Goal: Information Seeking & Learning: Understand process/instructions

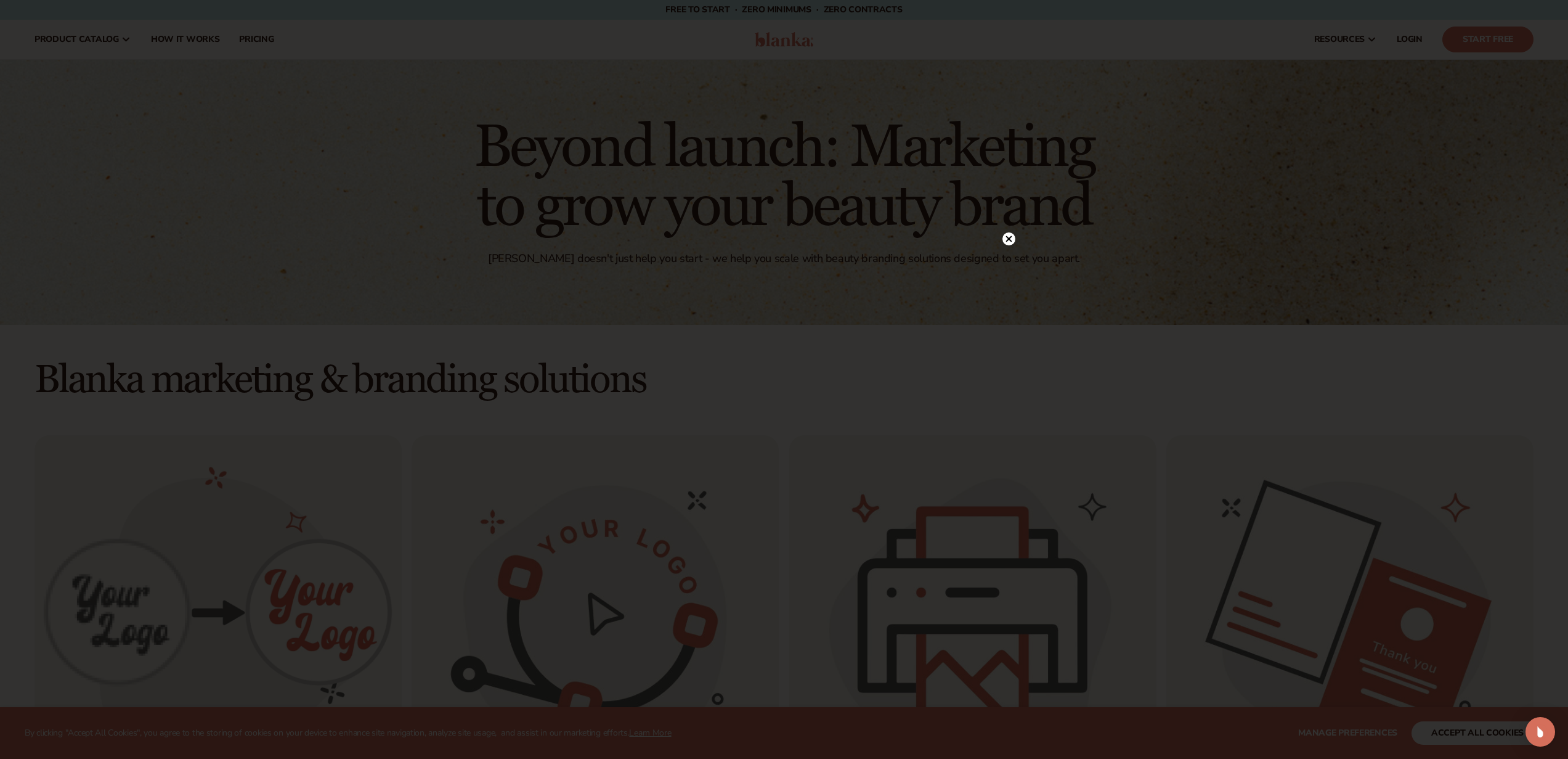
click at [1011, 237] on circle at bounding box center [1008, 238] width 13 height 13
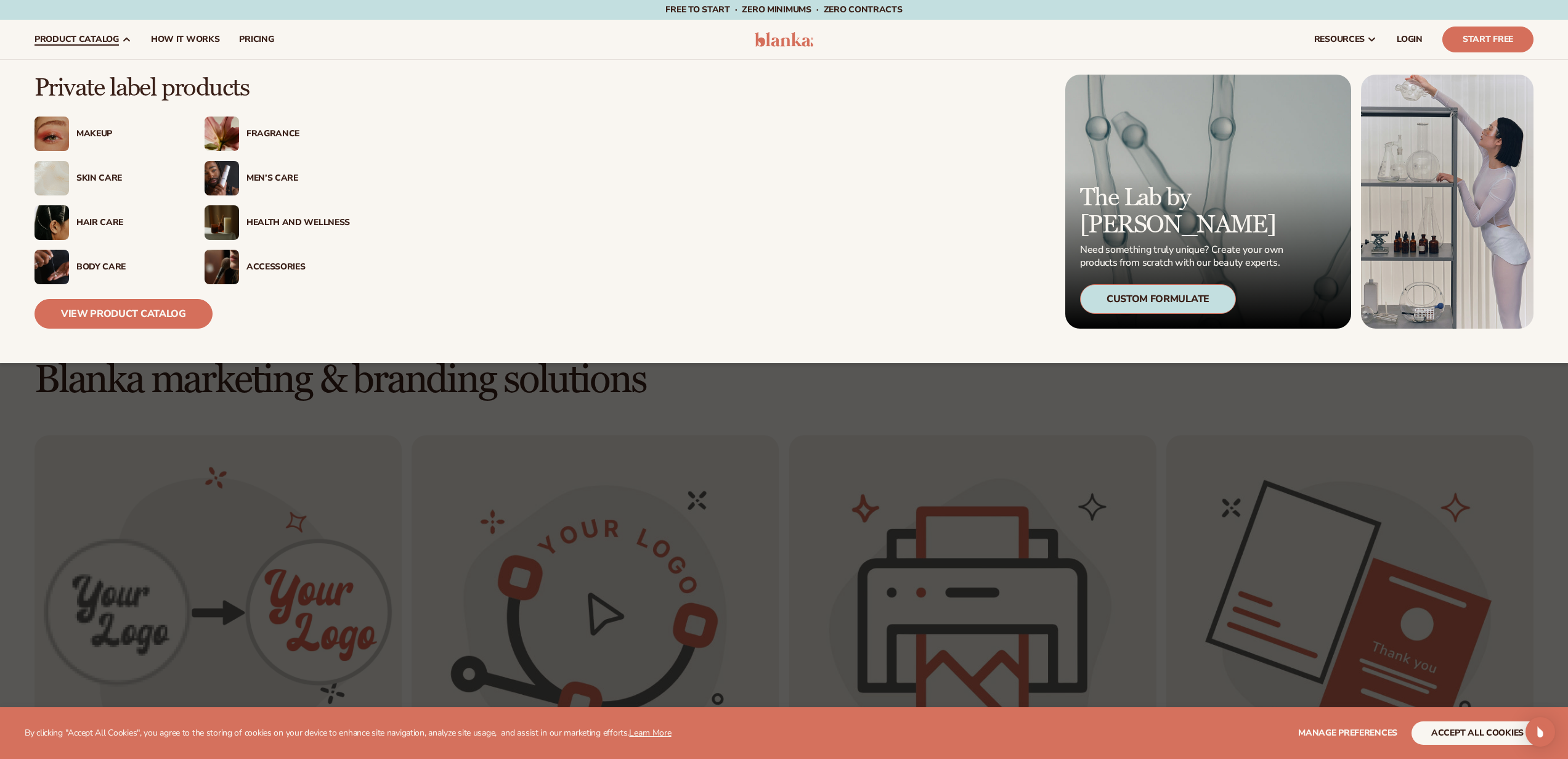
click at [98, 133] on div "Makeup" at bounding box center [128, 134] width 103 height 10
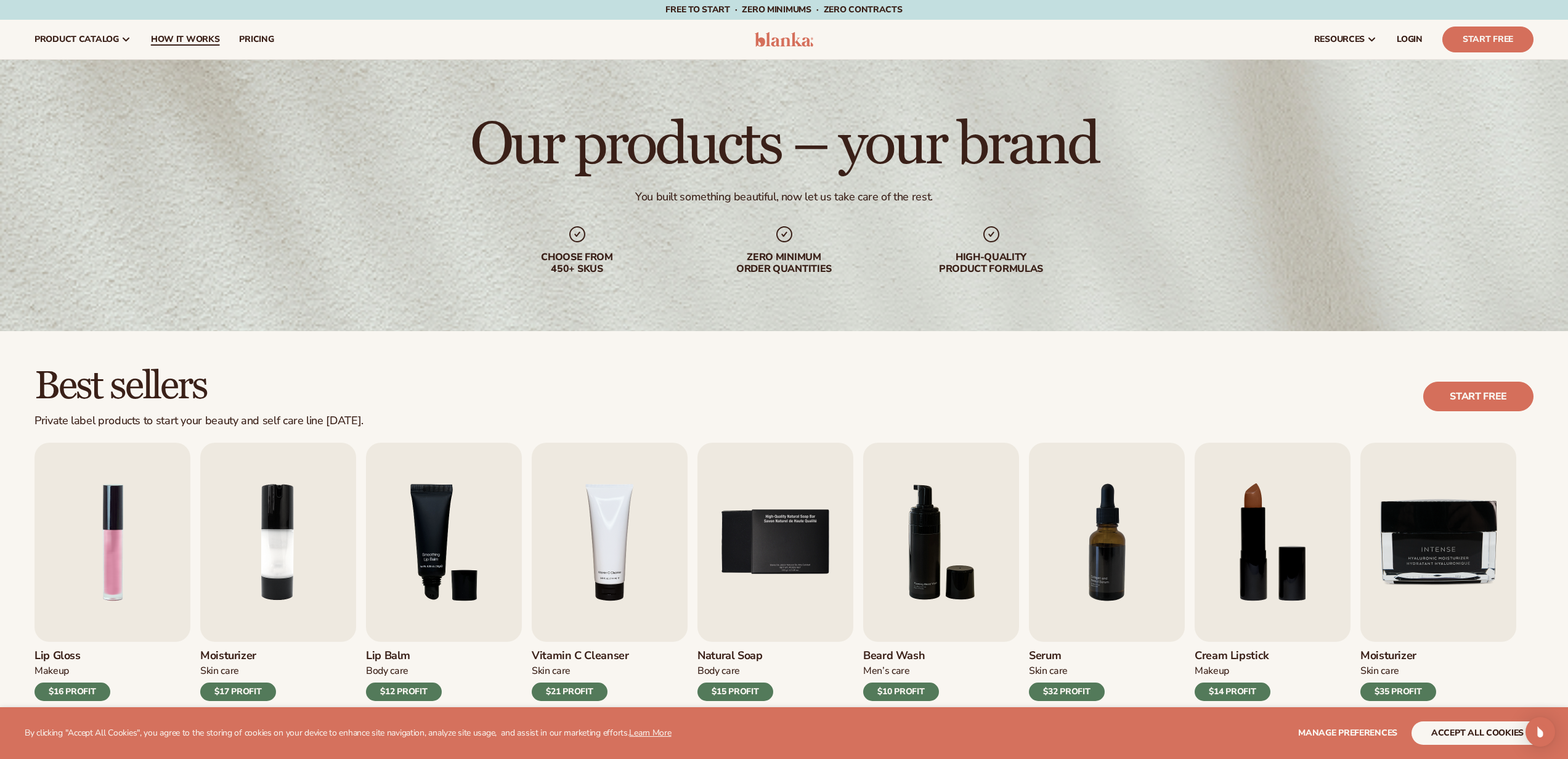
click at [211, 35] on span "How It Works" at bounding box center [185, 40] width 69 height 10
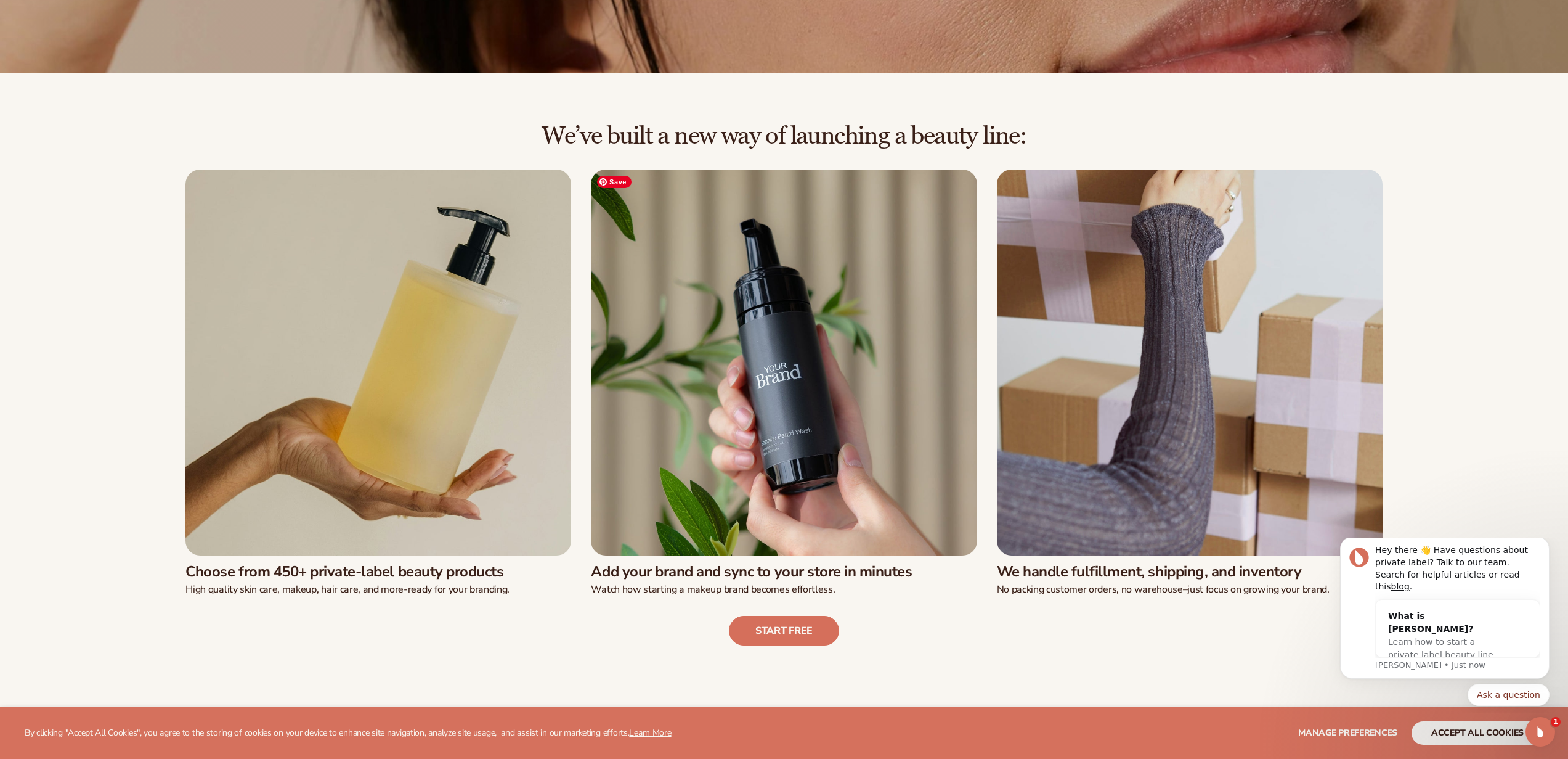
click at [840, 422] on img at bounding box center [784, 362] width 386 height 386
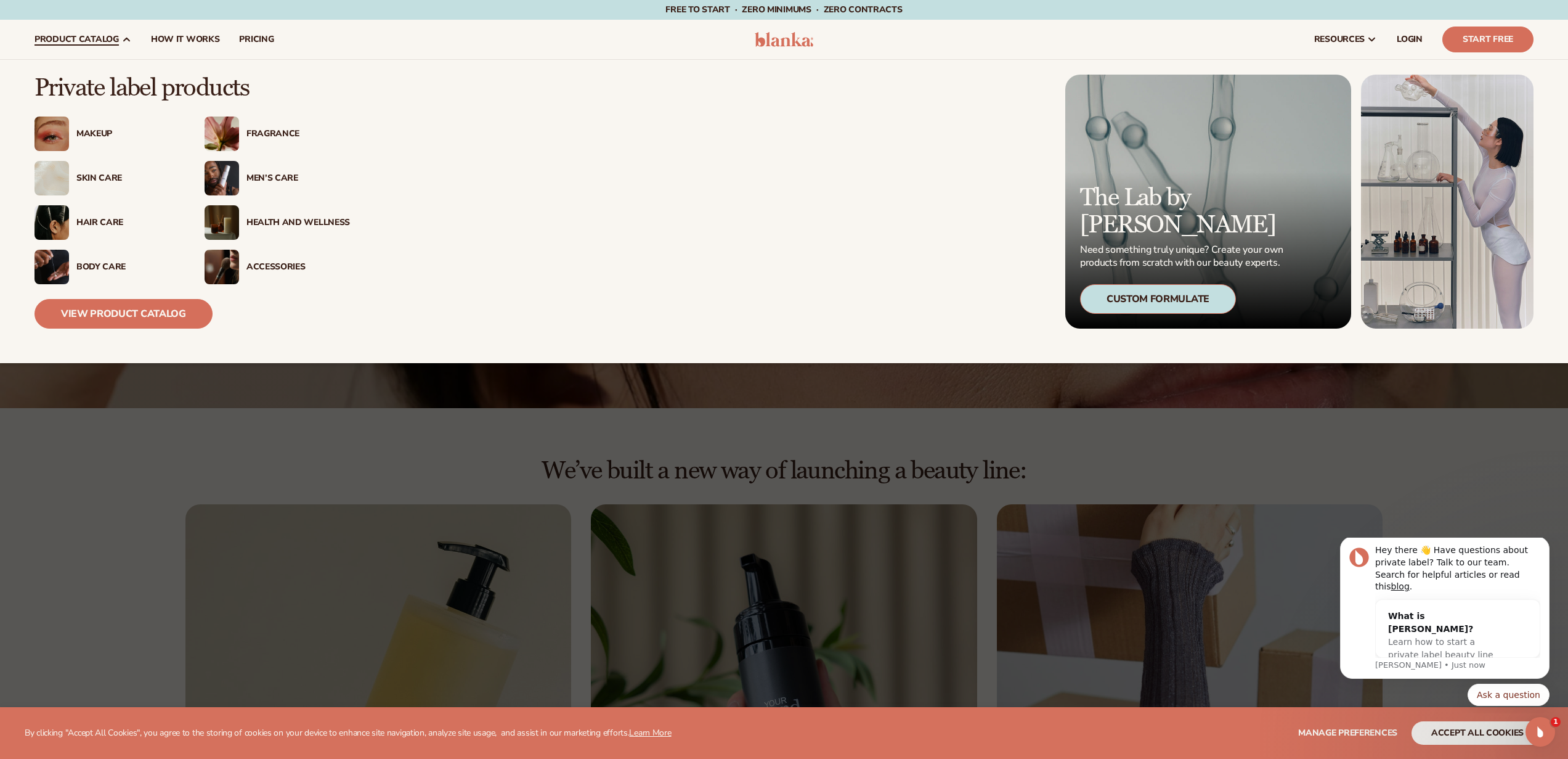
click at [95, 133] on div "Makeup" at bounding box center [128, 134] width 103 height 10
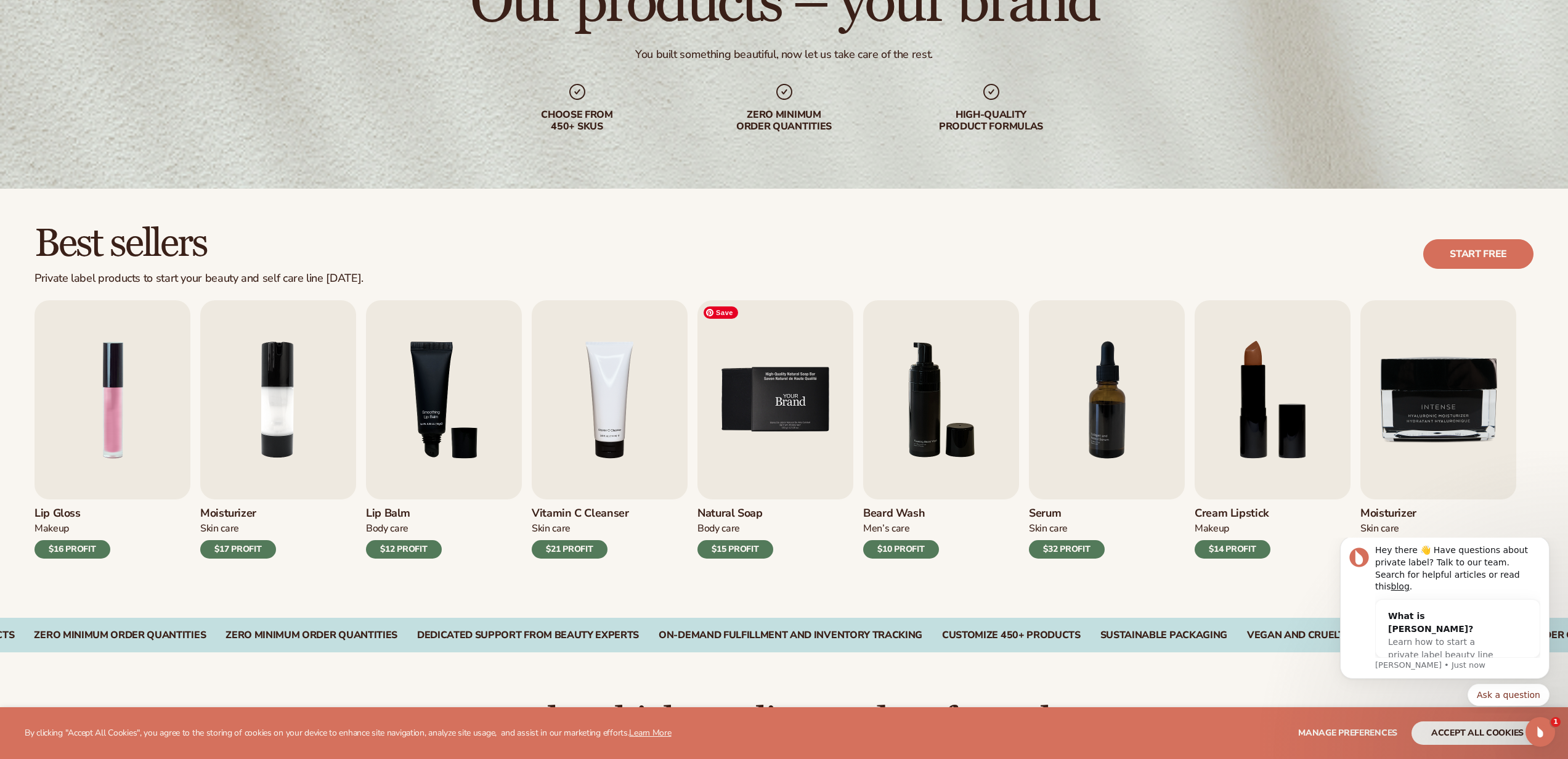
click at [772, 425] on img "5 / 9" at bounding box center [776, 399] width 156 height 199
click at [1542, 548] on button "Dismiss notification" at bounding box center [1546, 539] width 16 height 16
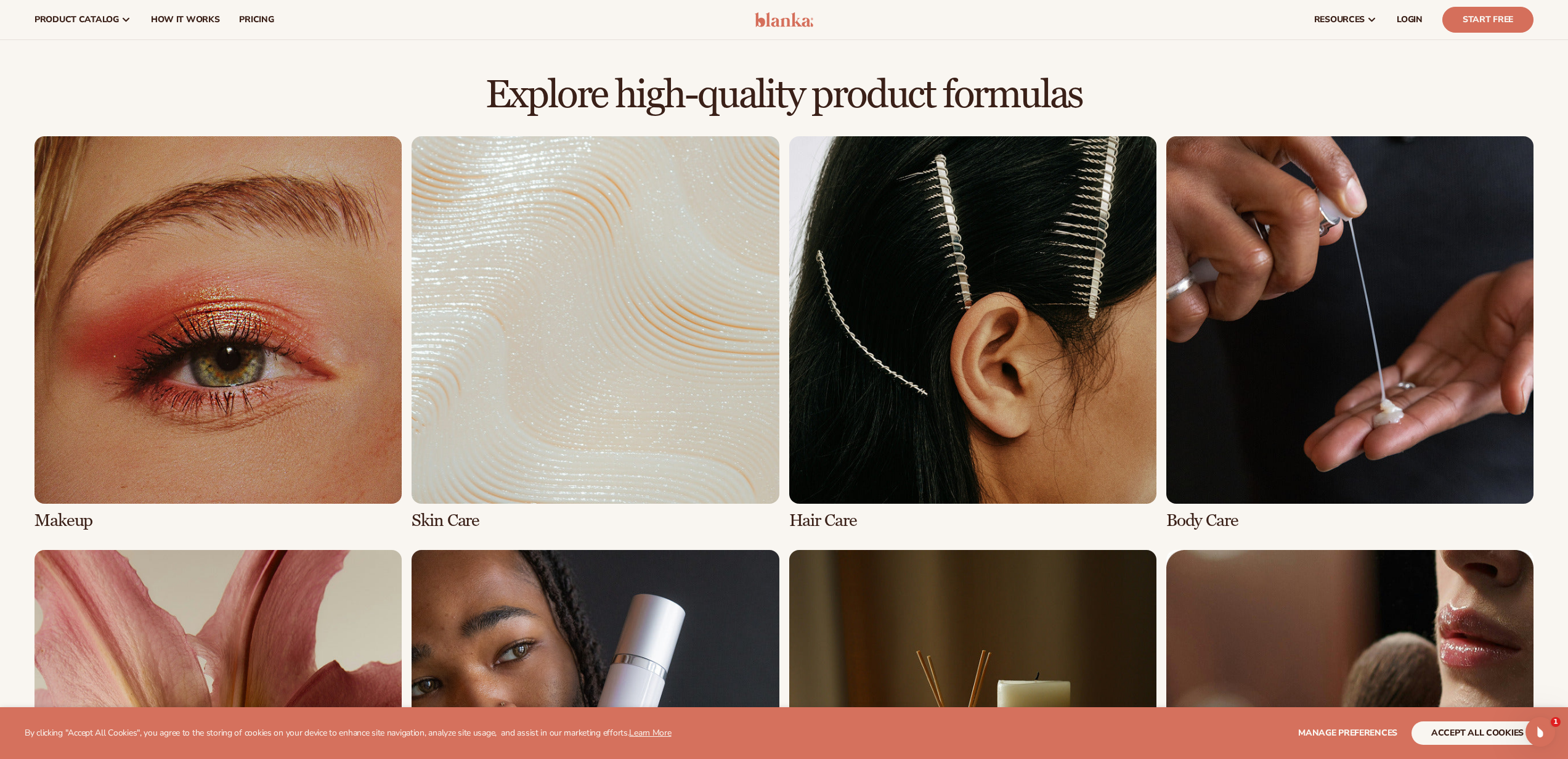
scroll to position [760, 0]
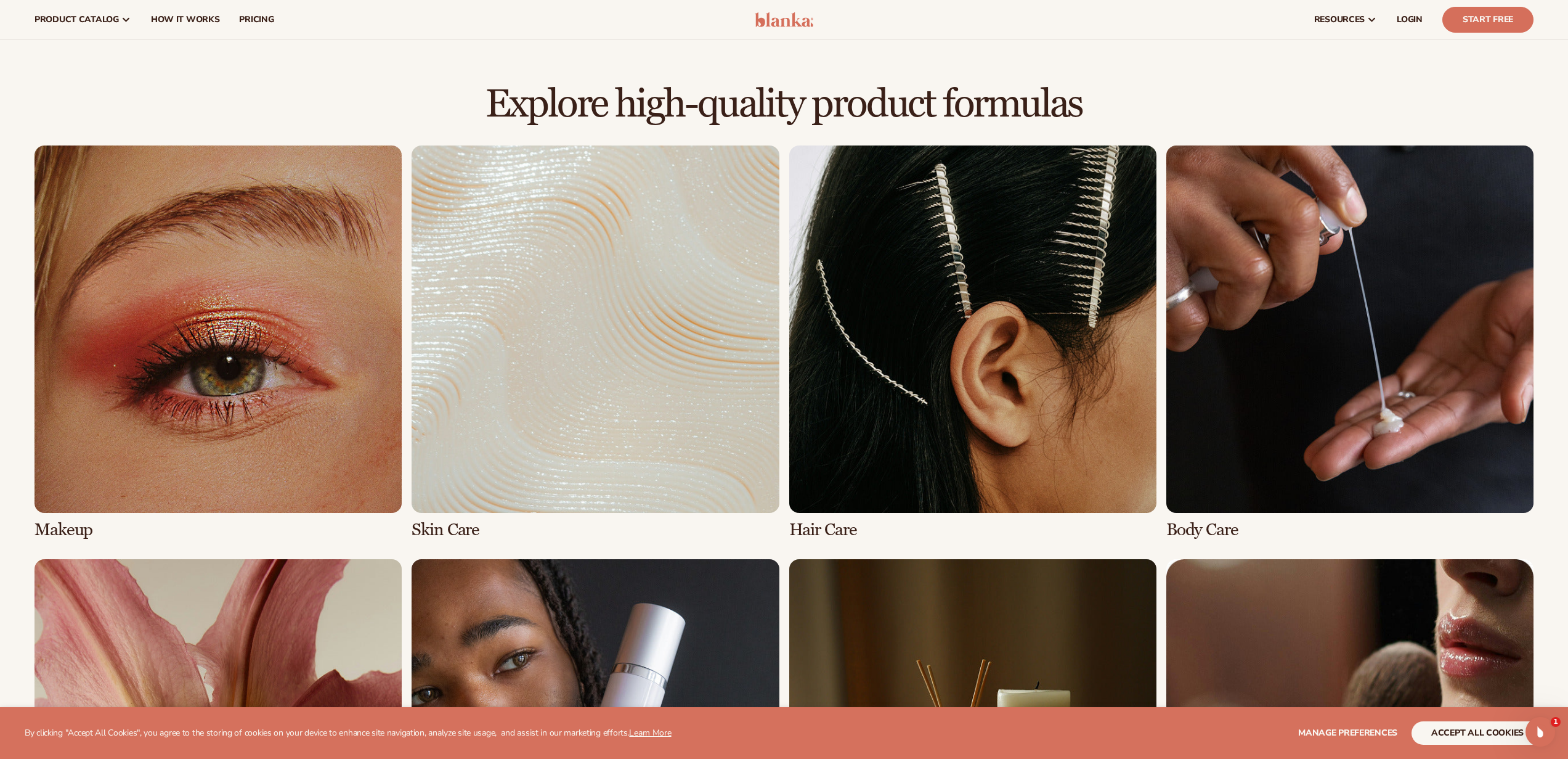
click at [1072, 370] on link "3 / 8" at bounding box center [973, 342] width 367 height 393
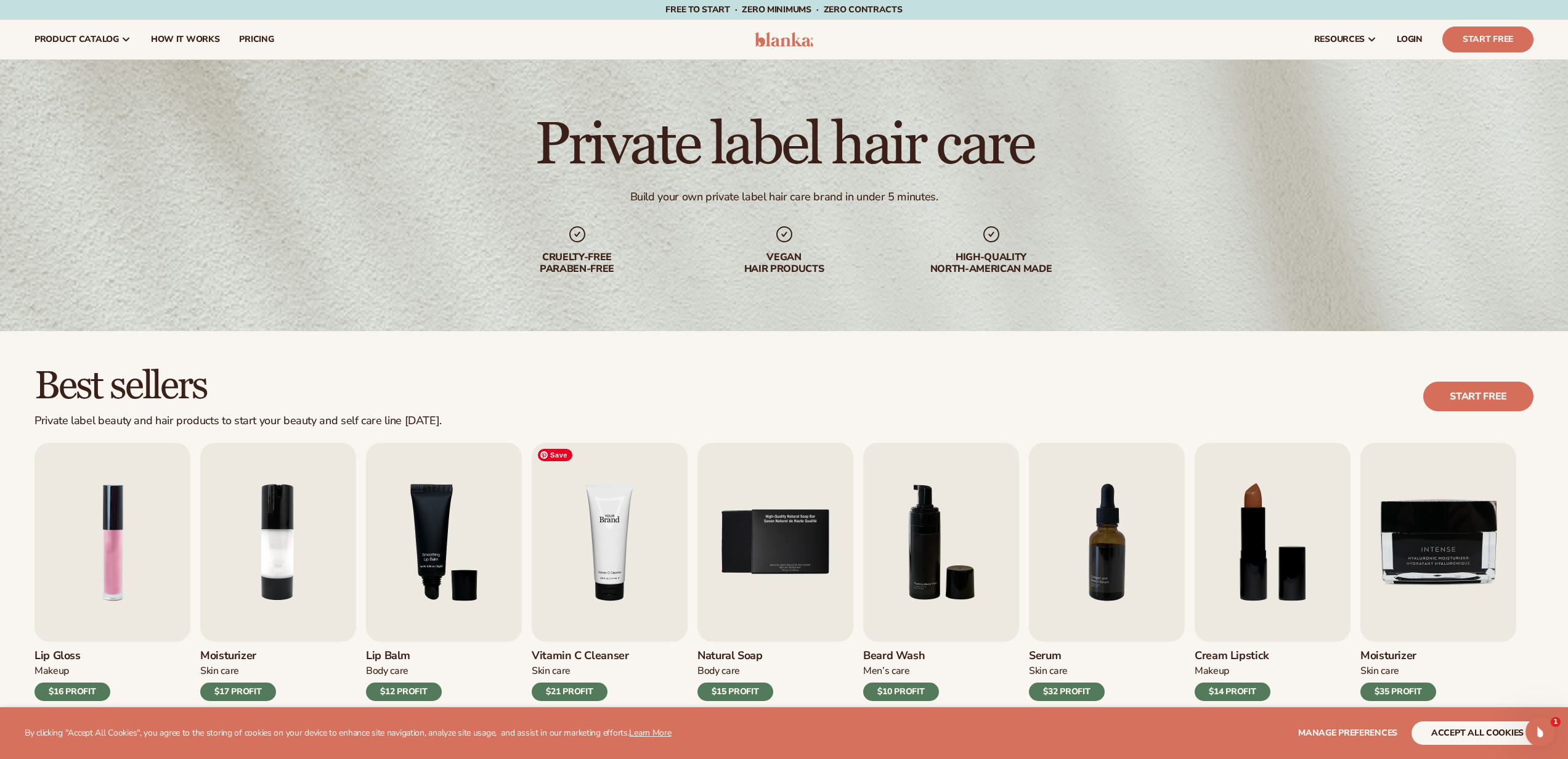
click at [610, 536] on img "4 / 9" at bounding box center [610, 542] width 156 height 199
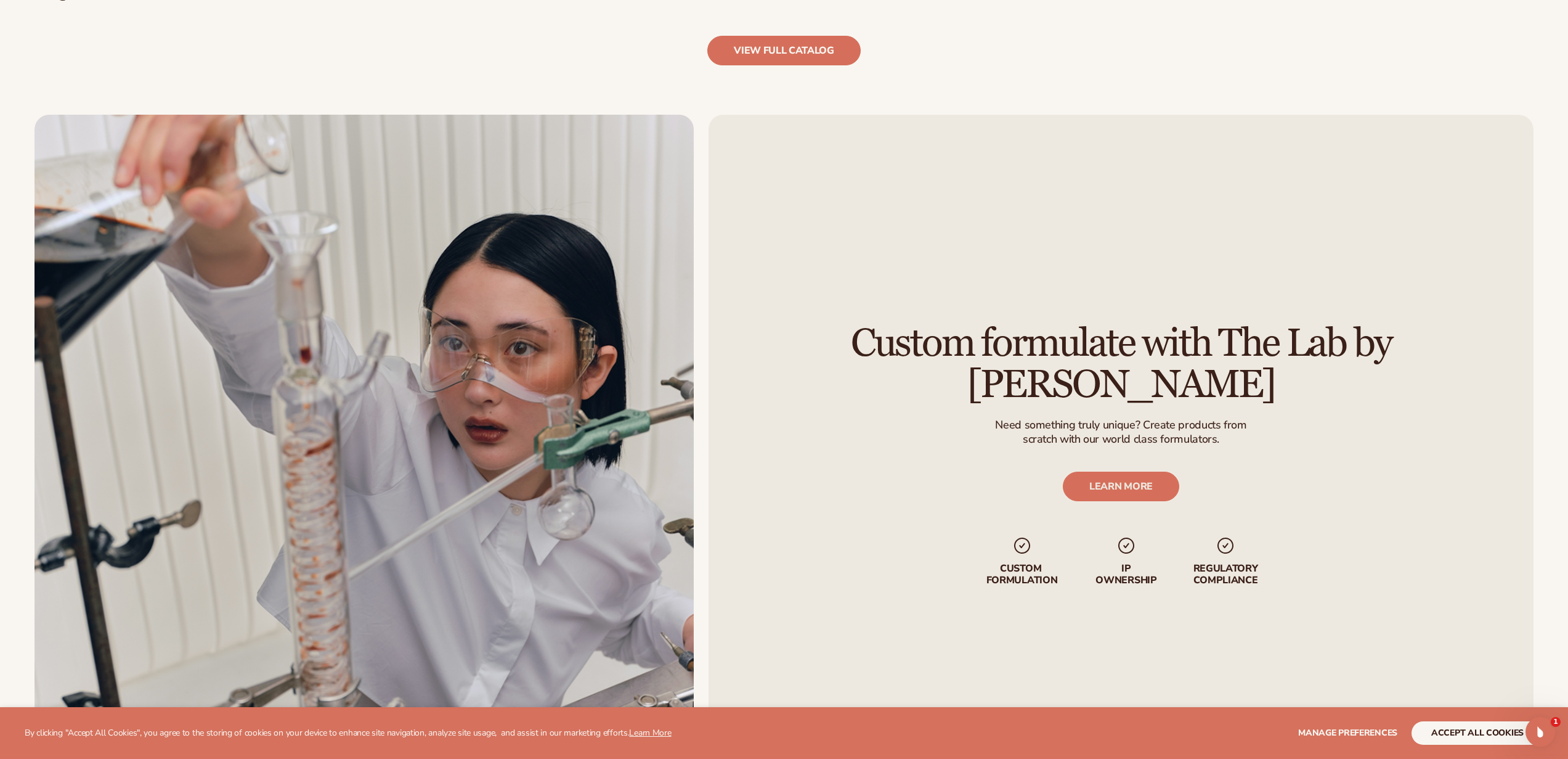
scroll to position [1738, 0]
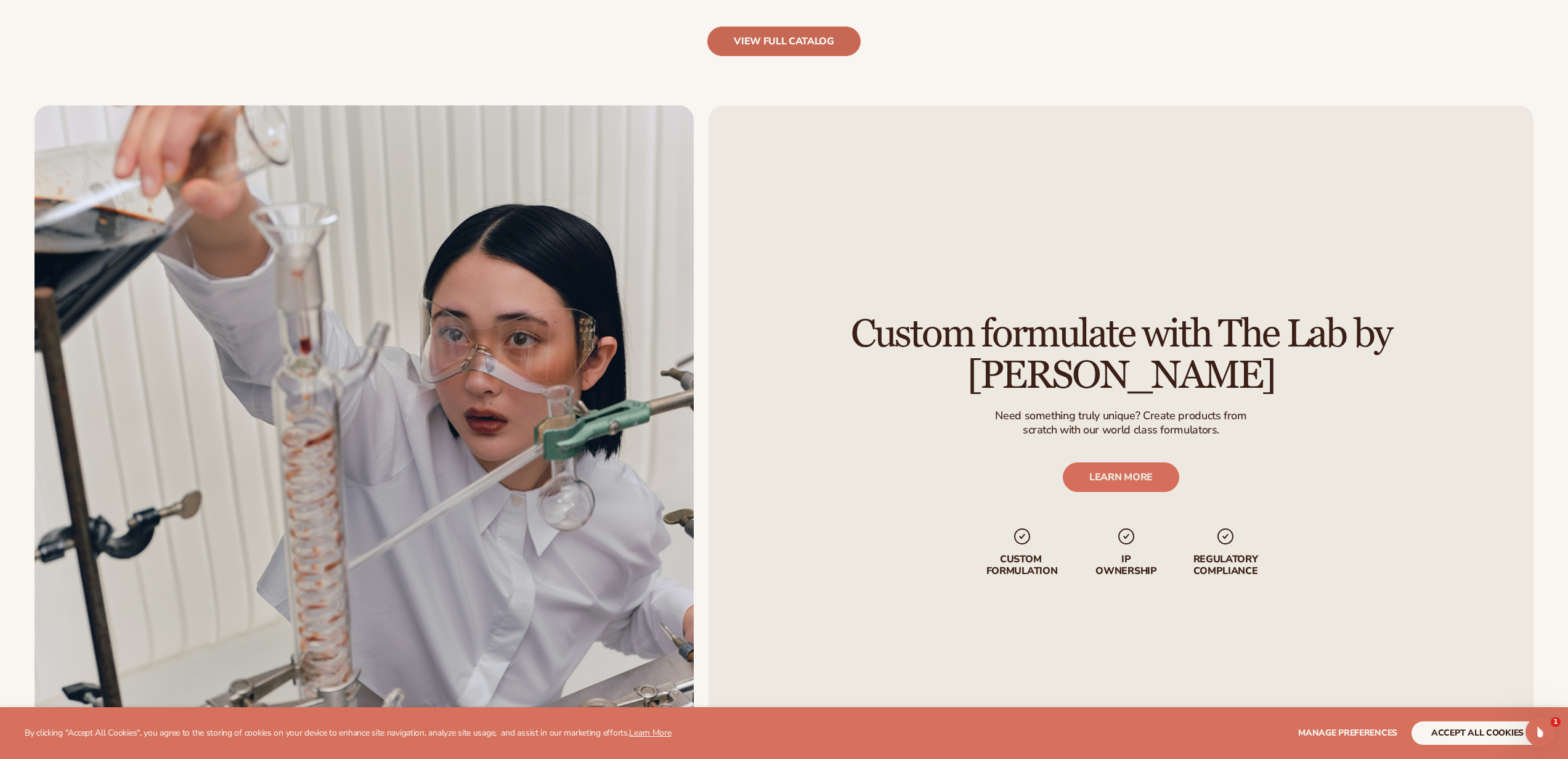
click at [804, 53] on link "view full catalog" at bounding box center [784, 41] width 153 height 30
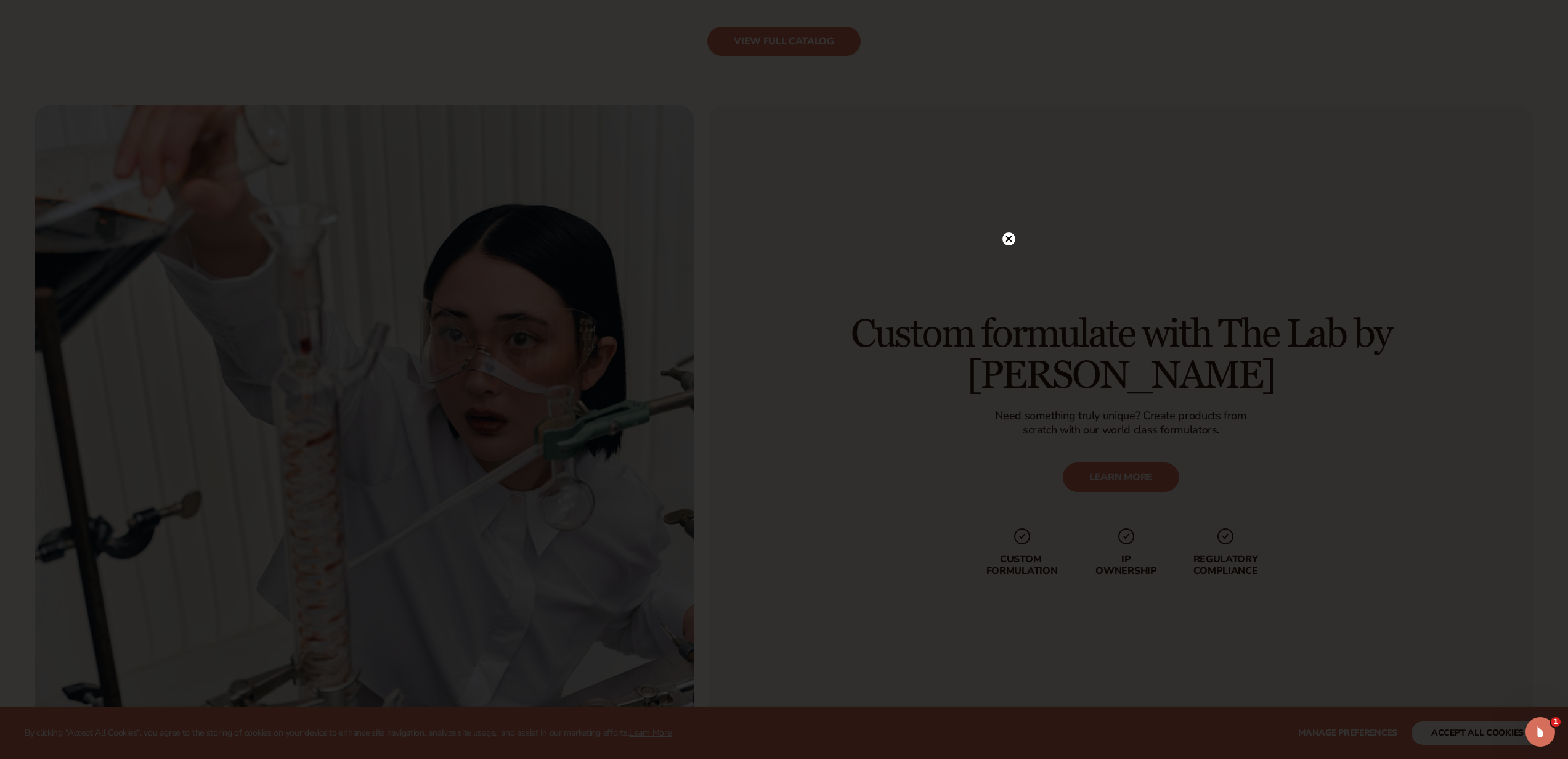
click at [1015, 237] on icon at bounding box center [1008, 238] width 13 height 13
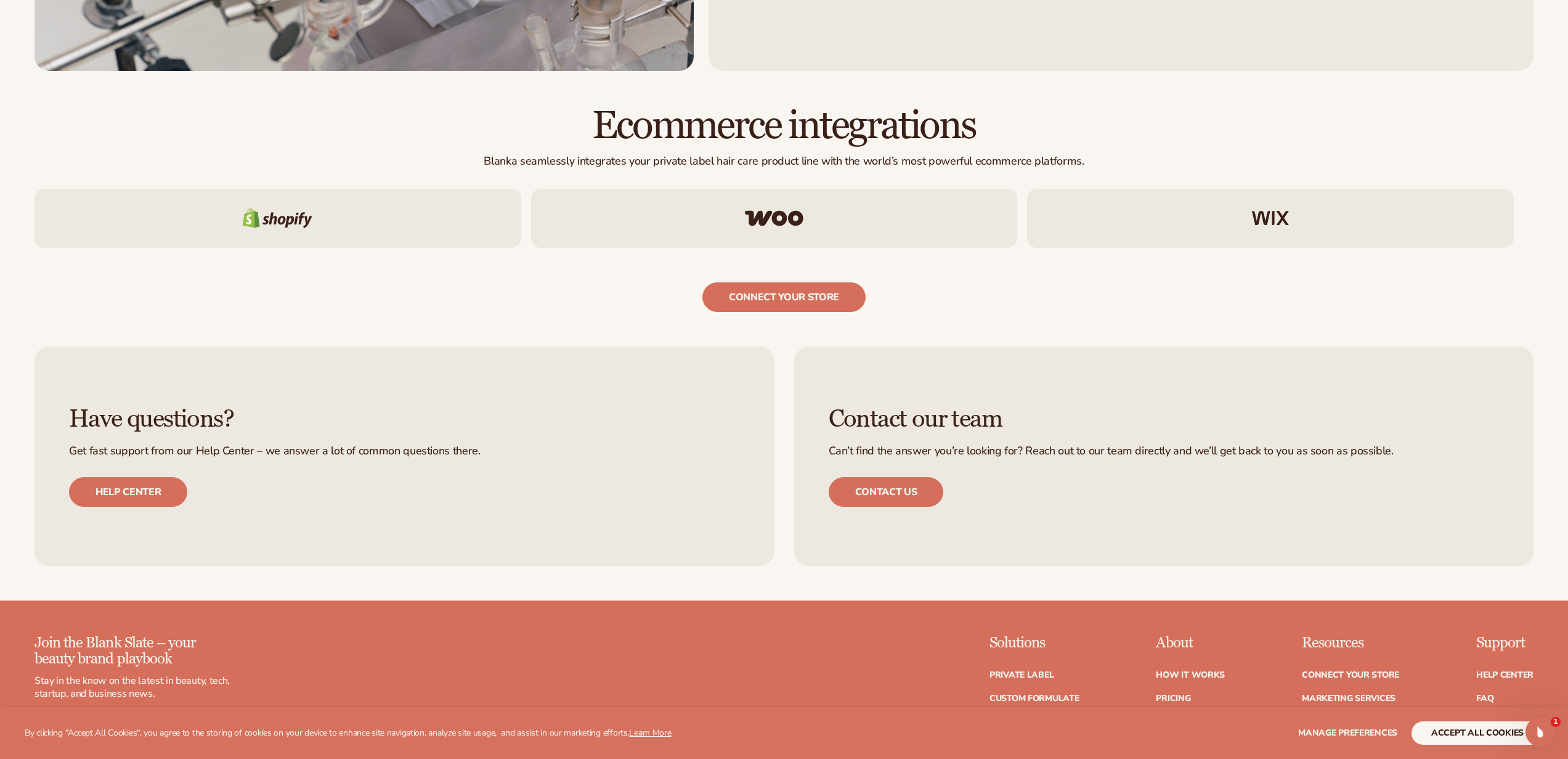
scroll to position [2784, 0]
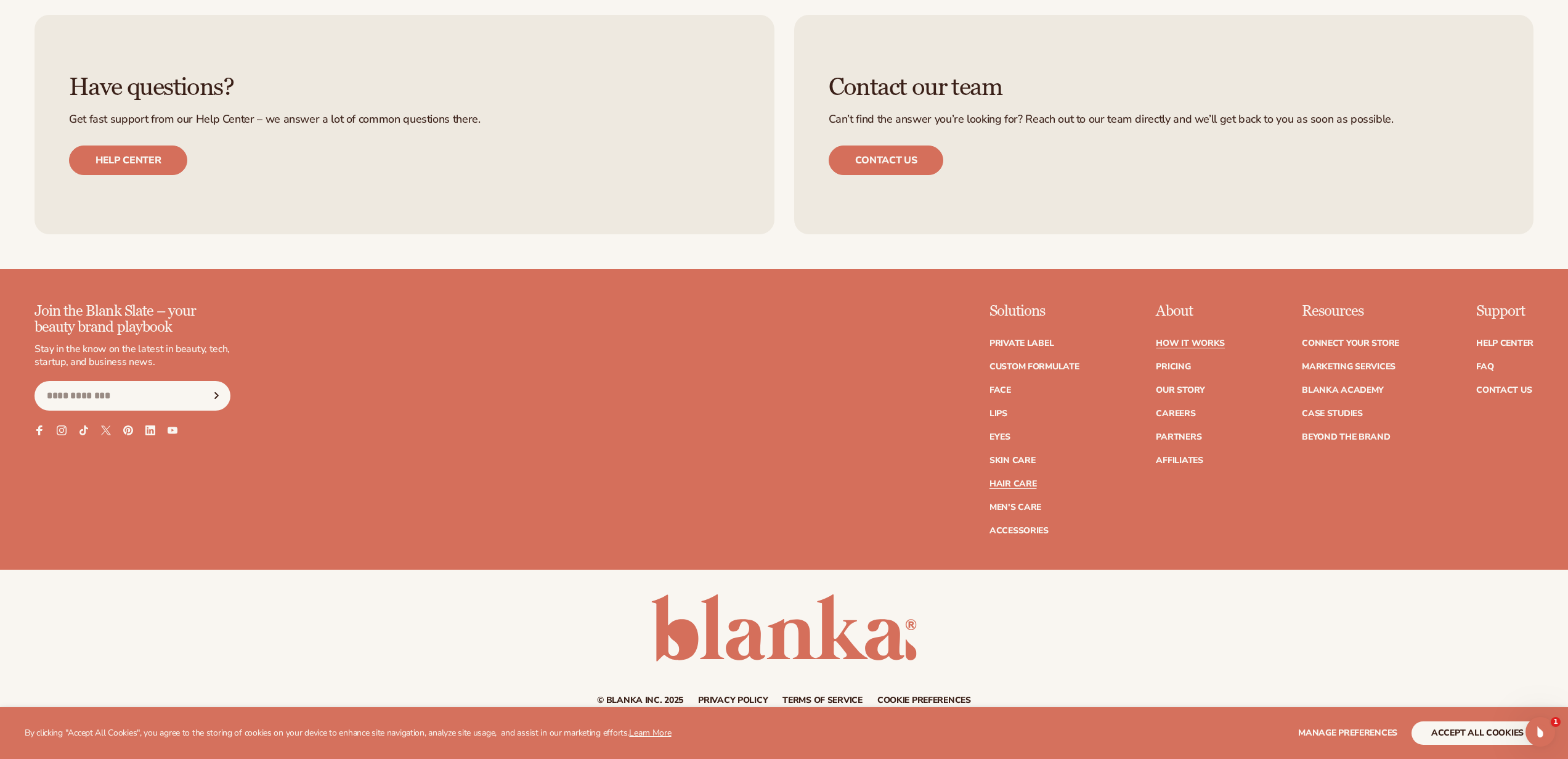
click at [1207, 339] on link "How It Works" at bounding box center [1190, 343] width 69 height 8
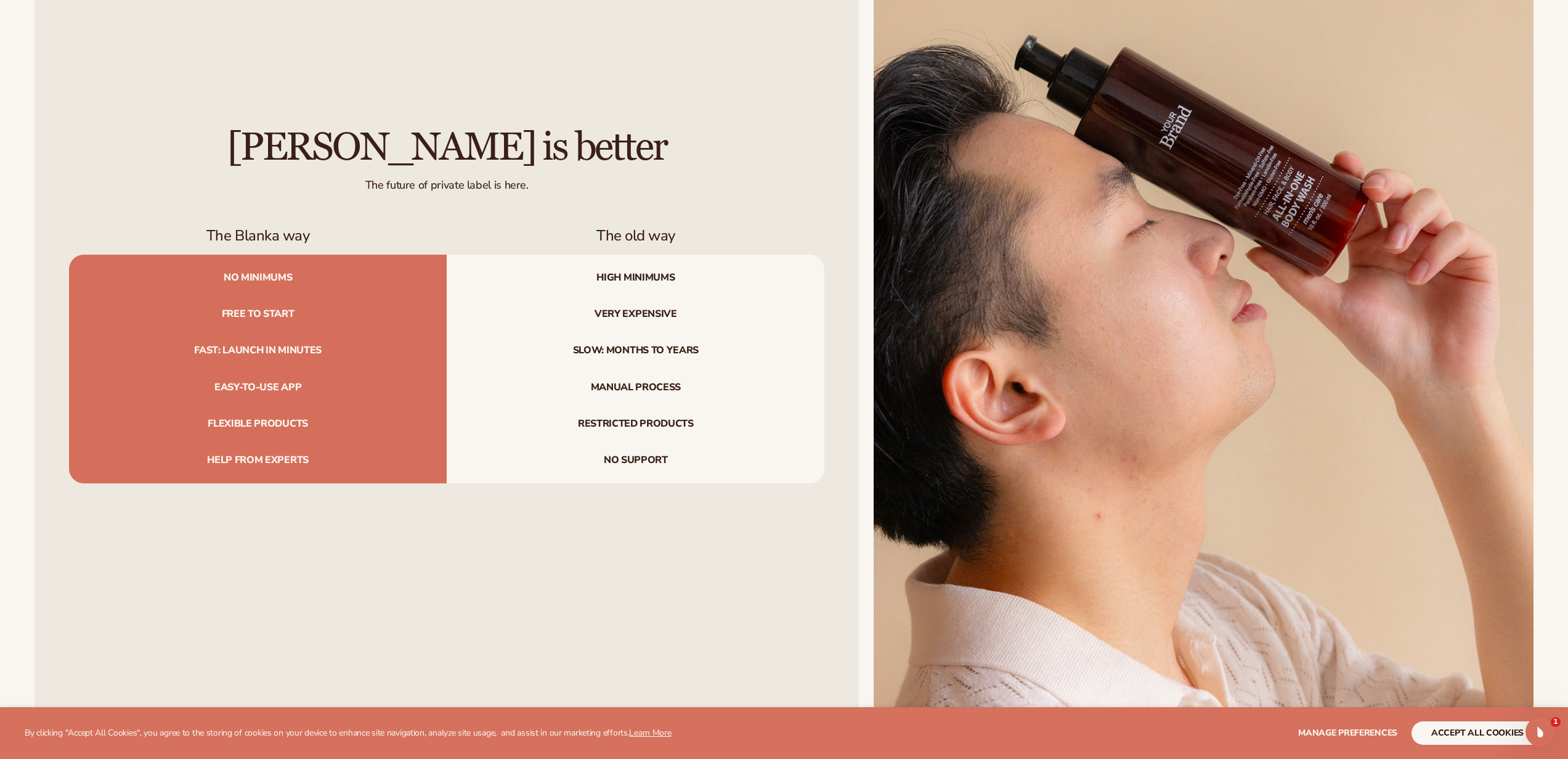
scroll to position [1831, 0]
